Goal: Transaction & Acquisition: Subscribe to service/newsletter

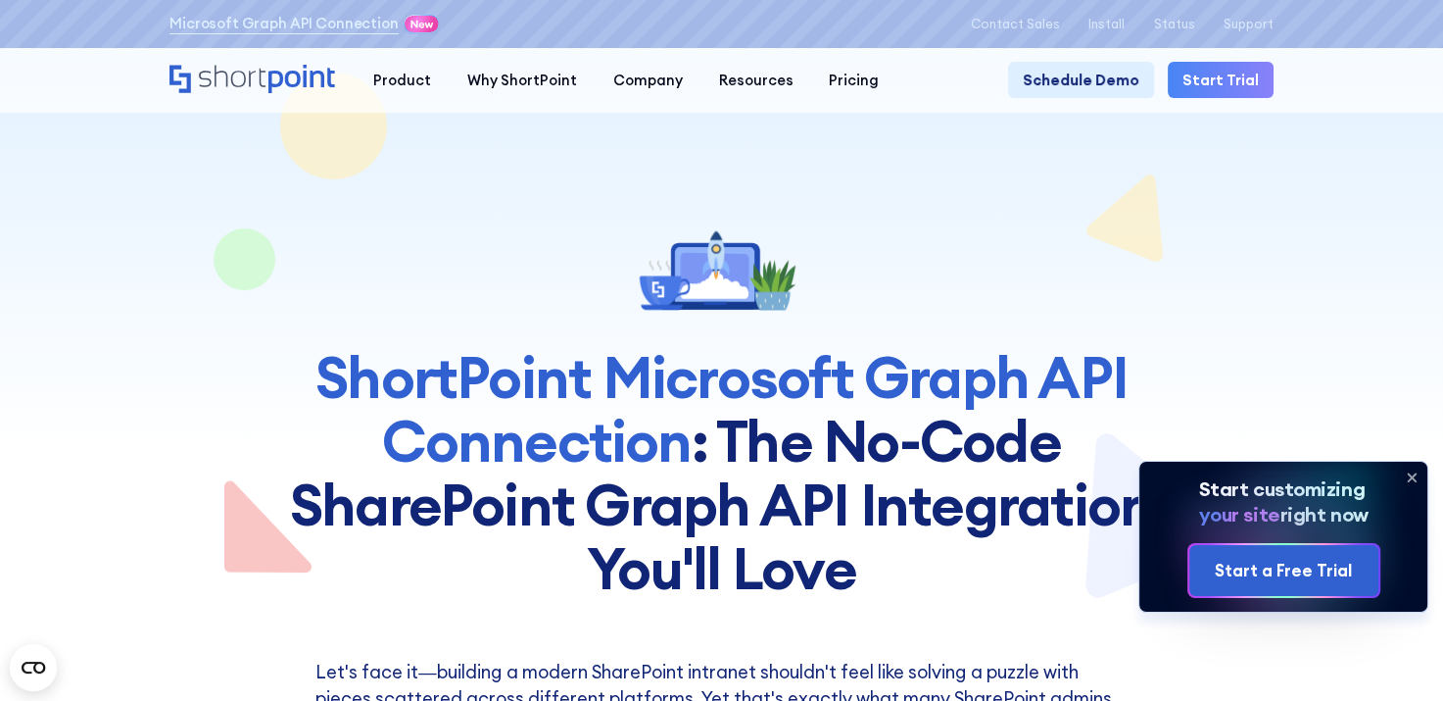
click at [1413, 477] on icon at bounding box center [1413, 477] width 8 height 8
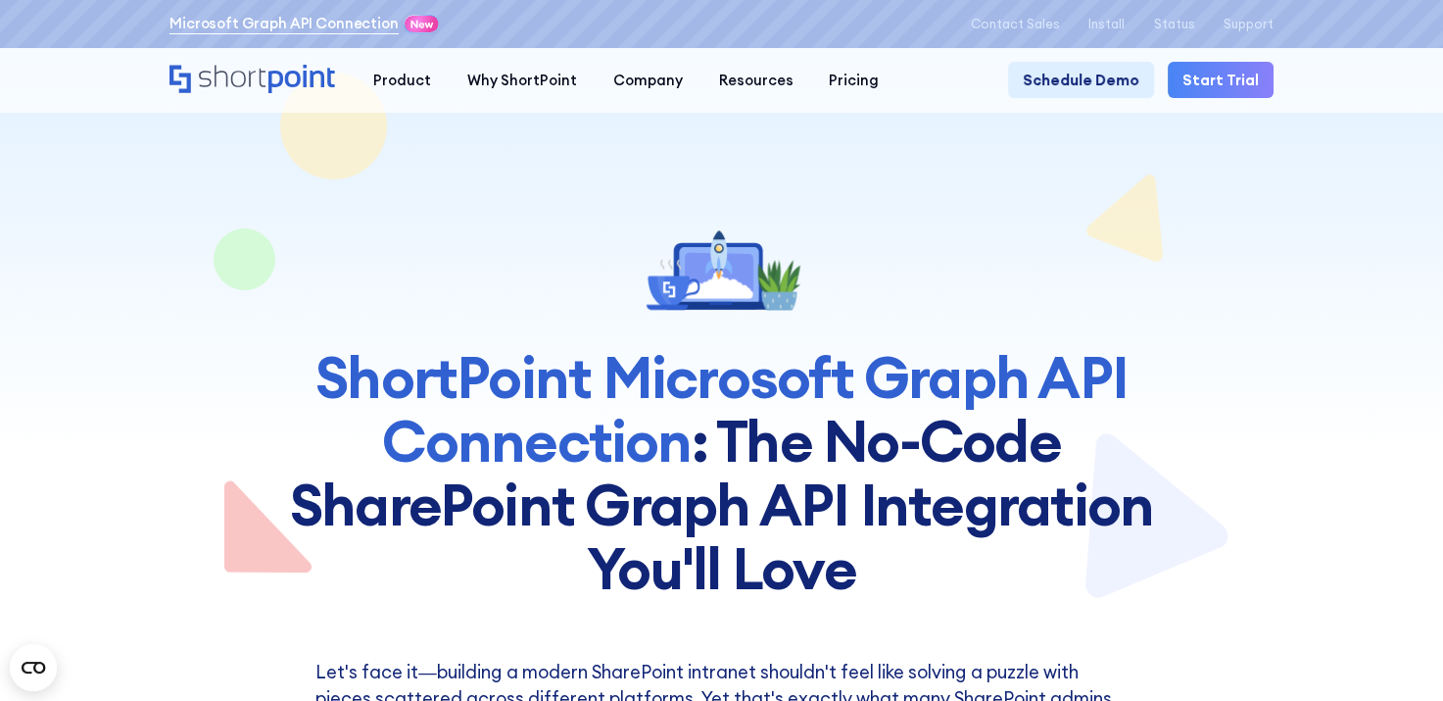
click at [290, 21] on link "Microsoft Graph API Connection" at bounding box center [284, 24] width 229 height 22
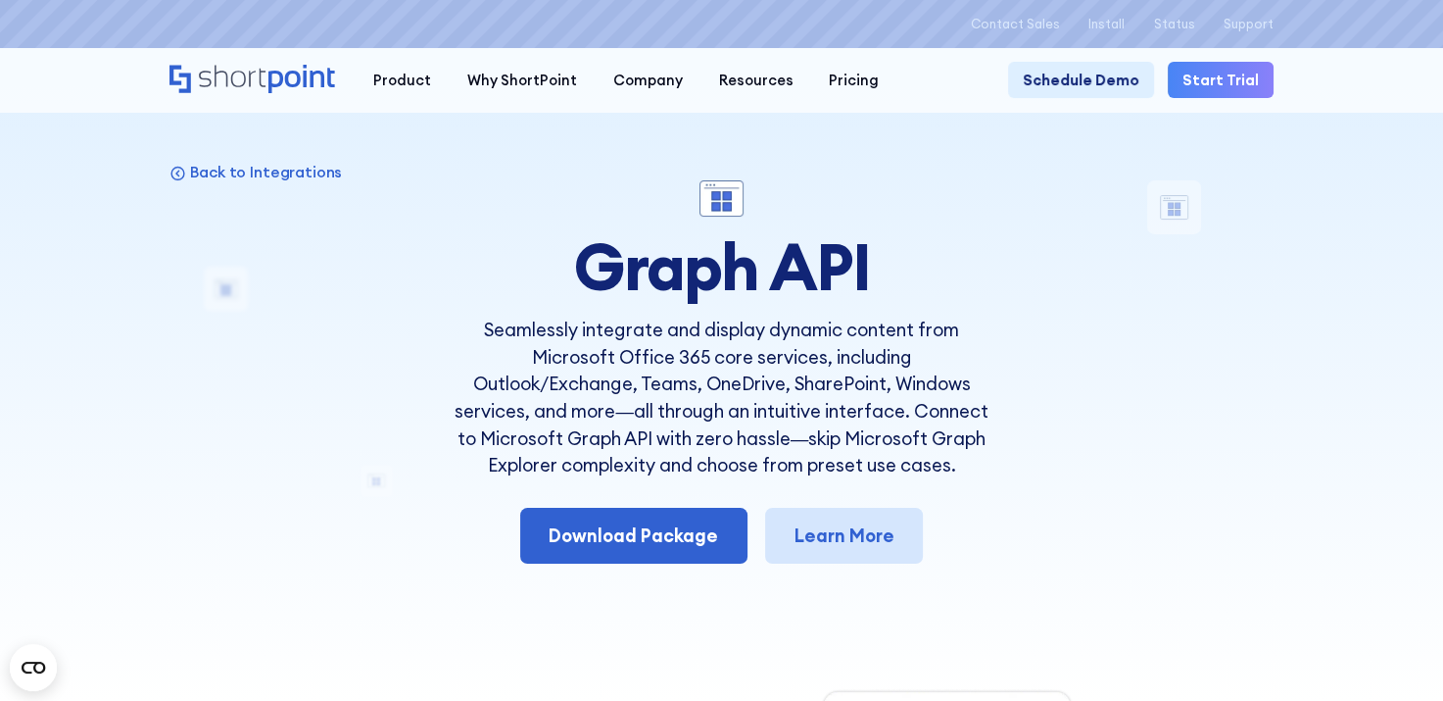
click at [844, 542] on link "Learn More" at bounding box center [844, 536] width 158 height 56
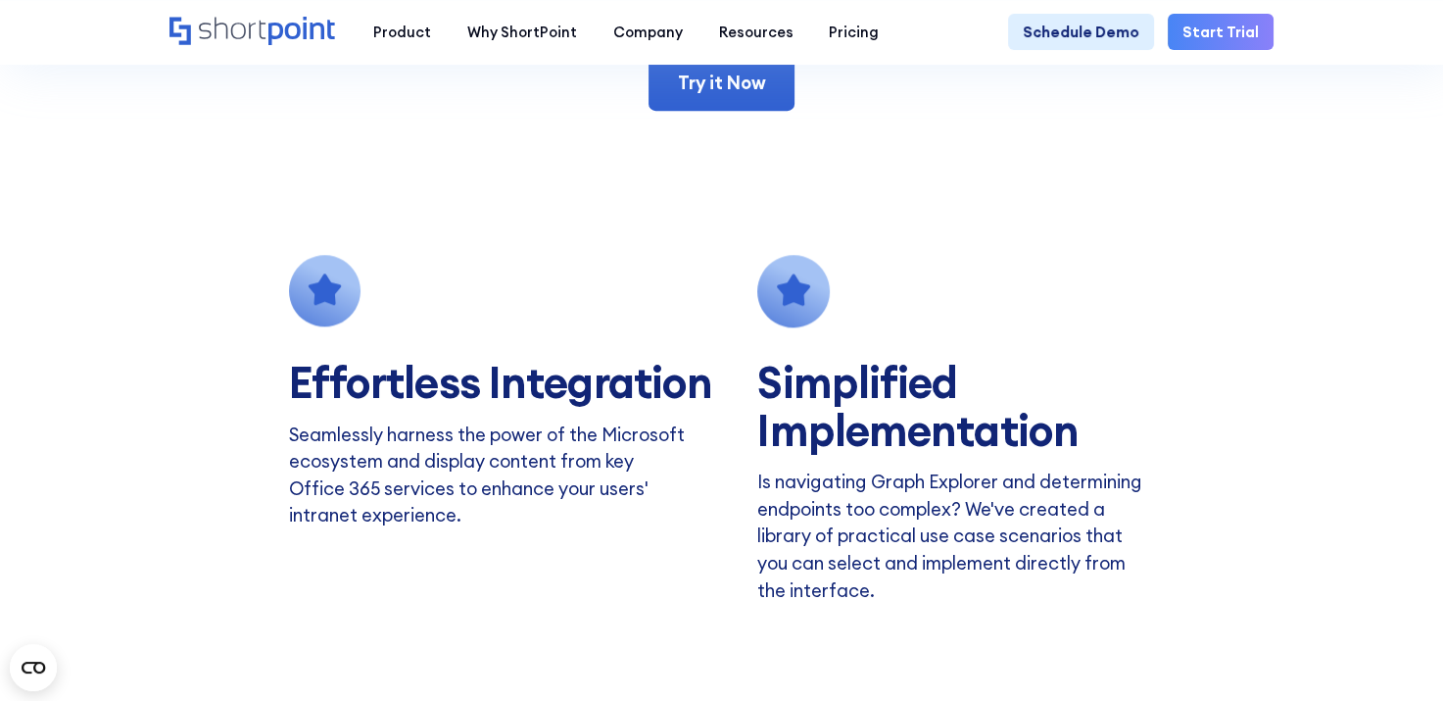
scroll to position [1568, 0]
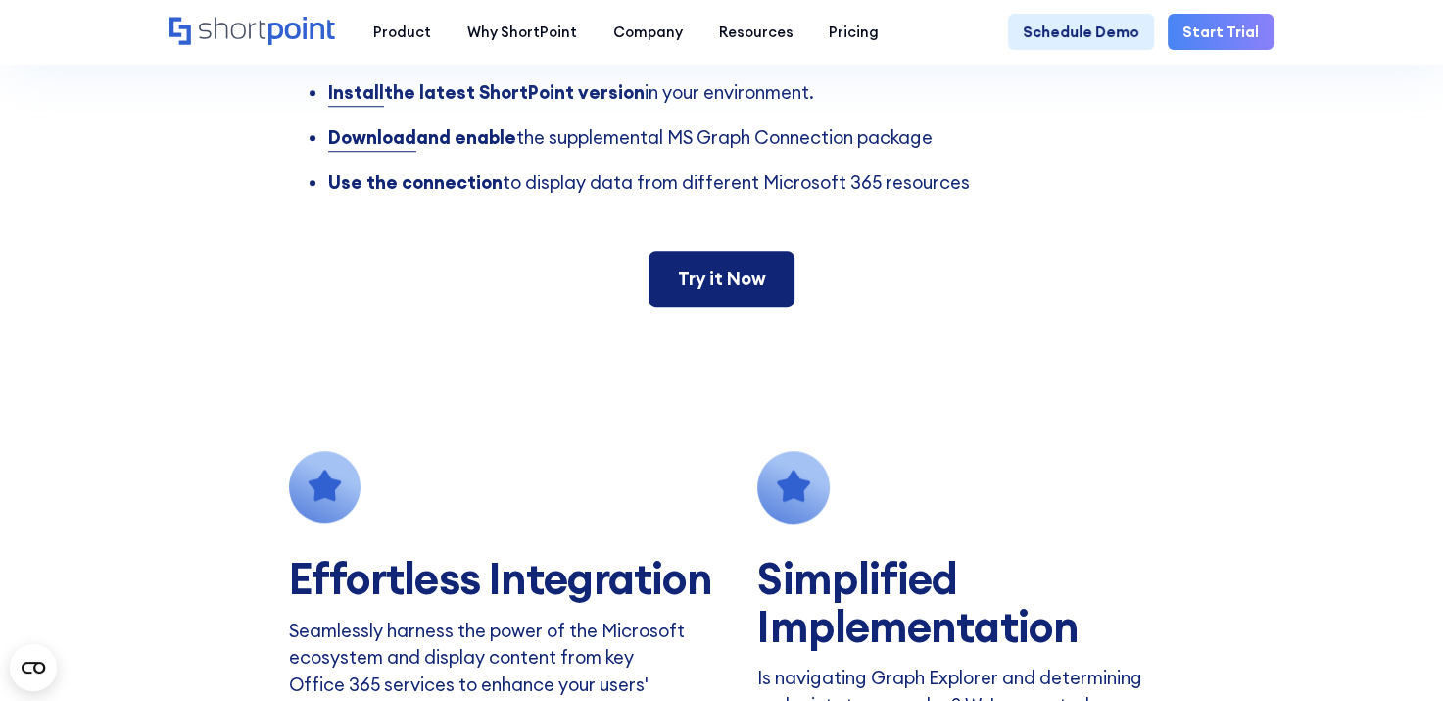
click at [708, 301] on link "Try it Now" at bounding box center [722, 279] width 146 height 56
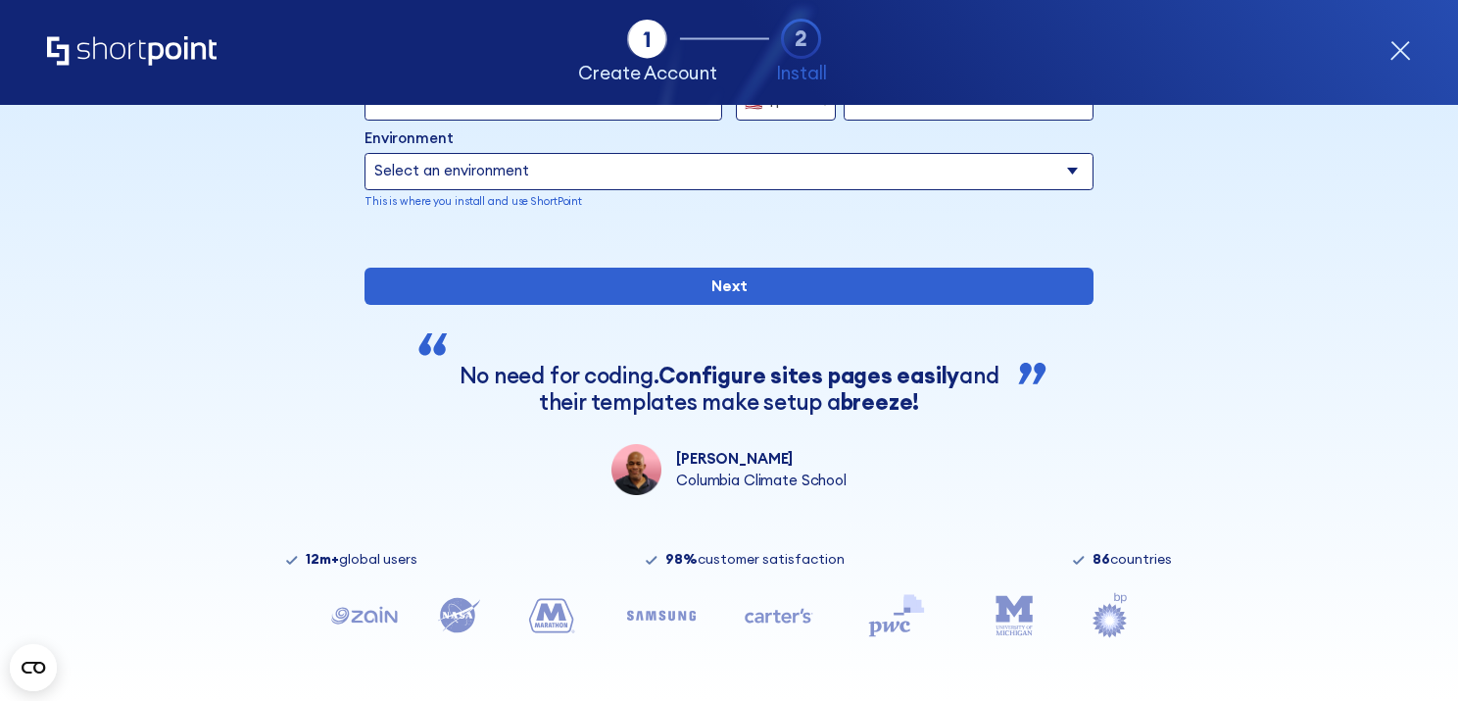
scroll to position [300, 0]
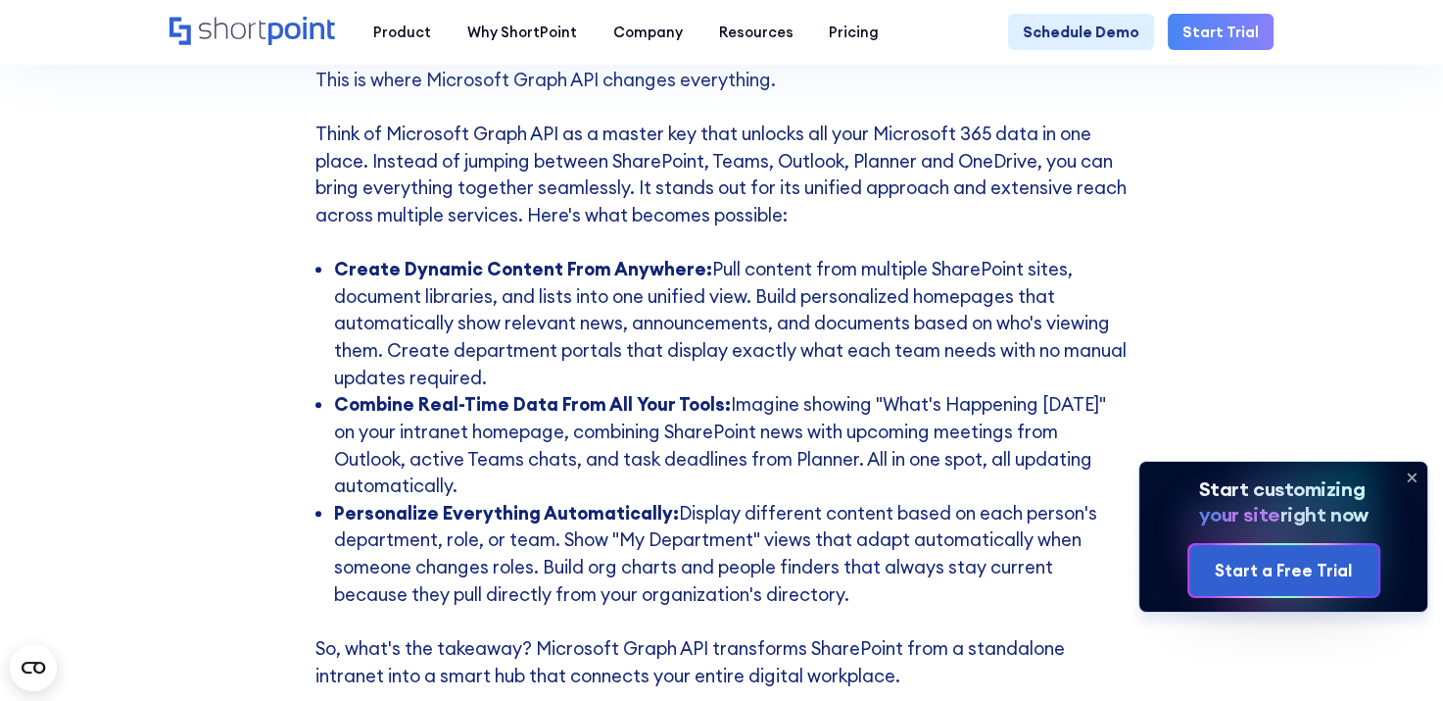
scroll to position [782, 0]
click at [1415, 477] on icon at bounding box center [1411, 477] width 31 height 31
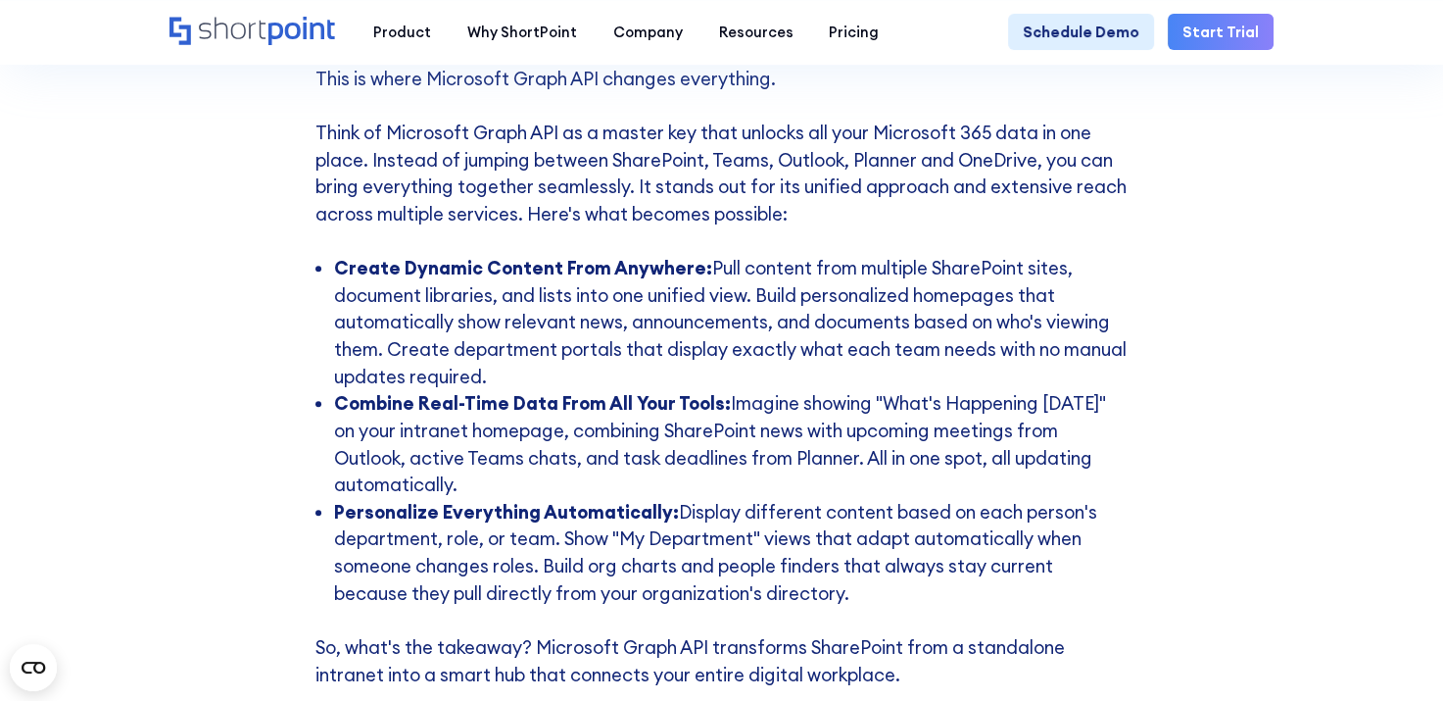
click at [830, 583] on li "Personalize Everything Automatically: Display different content based on each p…" at bounding box center [731, 553] width 794 height 109
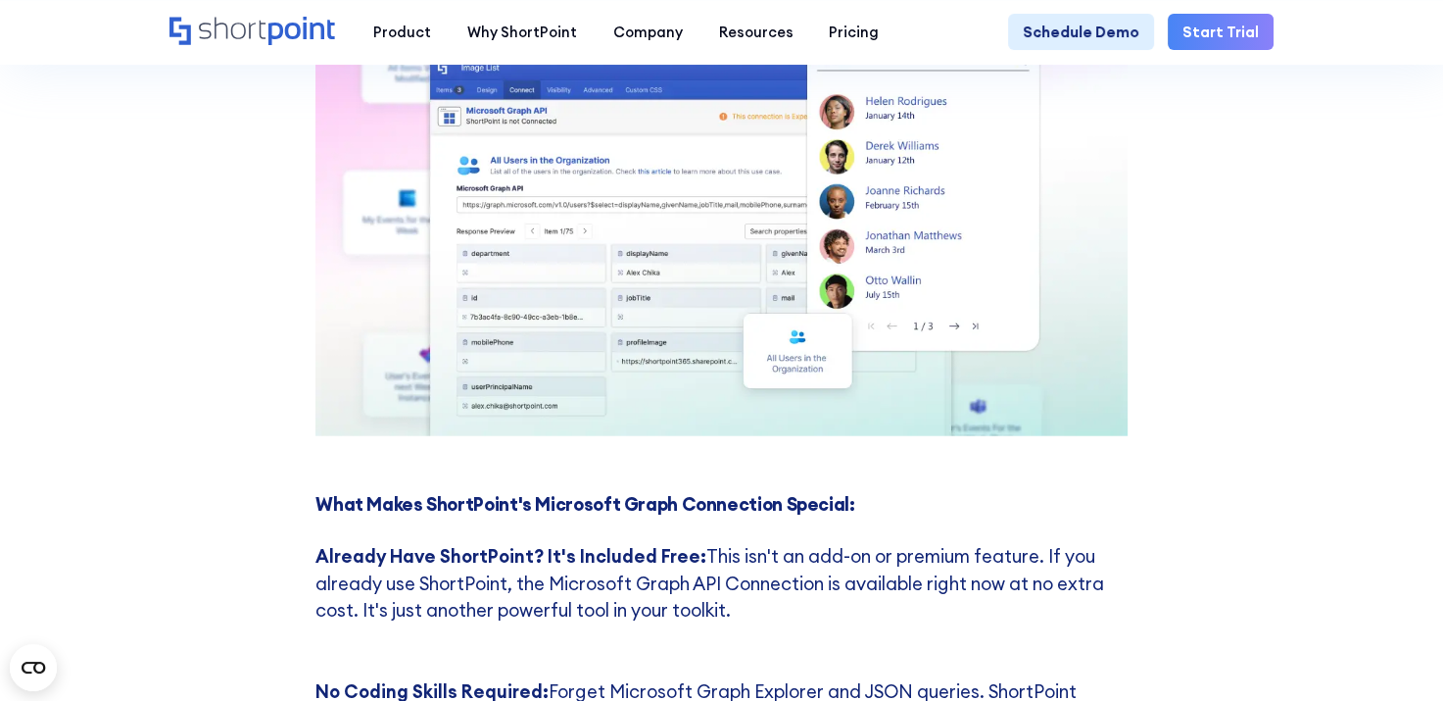
scroll to position [4602, 0]
